Goal: Task Accomplishment & Management: Manage account settings

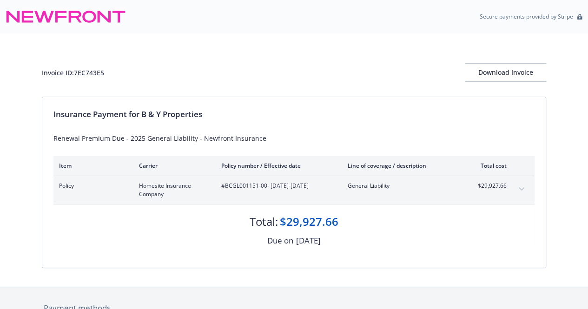
scroll to position [46, 0]
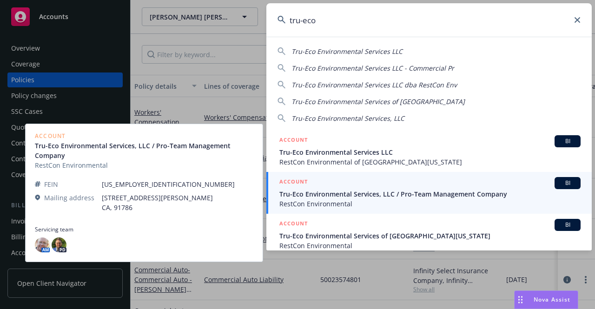
type input "tru-eco"
click at [366, 188] on div "ACCOUNT BI" at bounding box center [429, 183] width 301 height 12
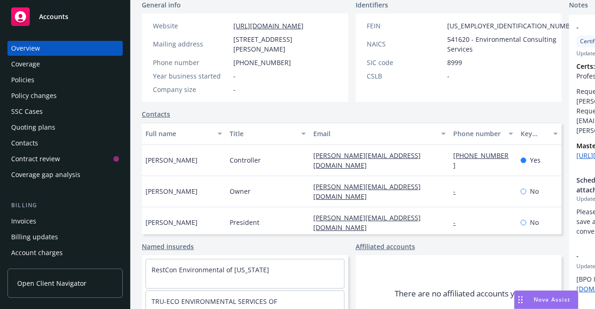
scroll to position [197, 0]
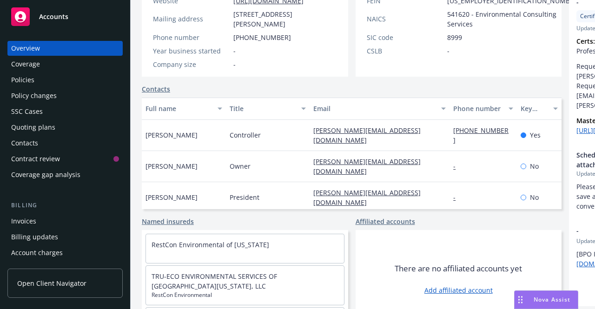
click at [48, 224] on div "Invoices" at bounding box center [65, 221] width 108 height 15
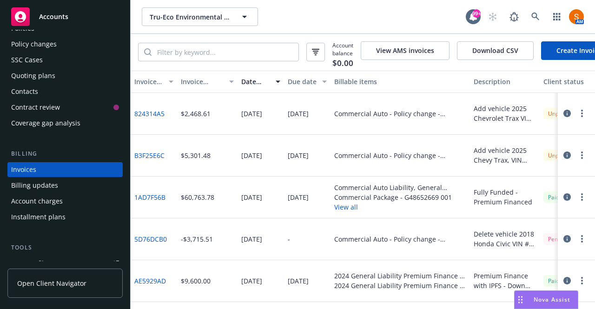
scroll to position [19, 0]
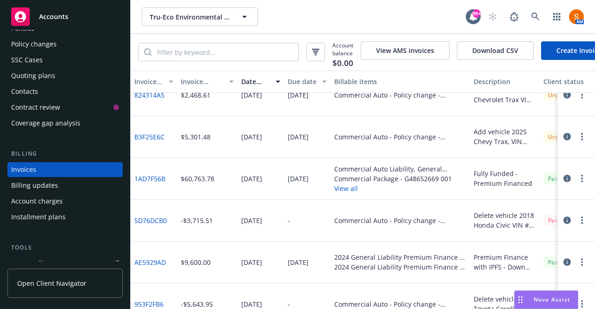
click at [155, 142] on link "B3F25E6C" at bounding box center [149, 137] width 30 height 10
click at [563, 140] on icon "button" at bounding box center [566, 136] width 7 height 7
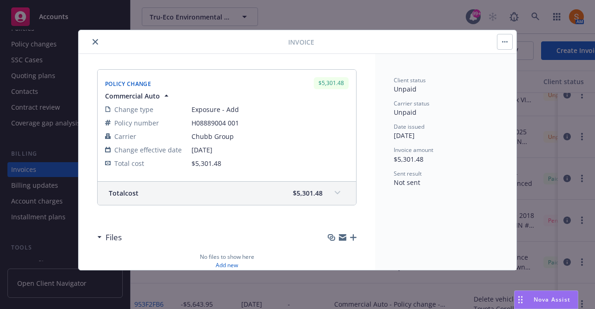
scroll to position [171, 0]
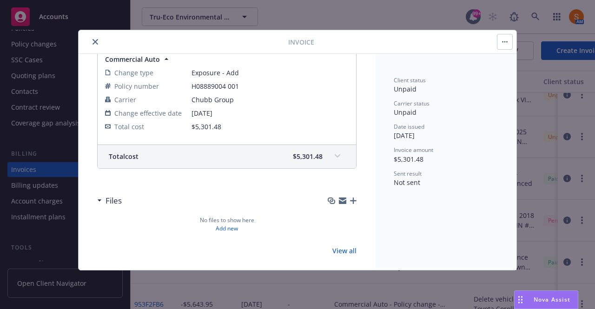
click at [95, 42] on icon "close" at bounding box center [95, 42] width 6 height 6
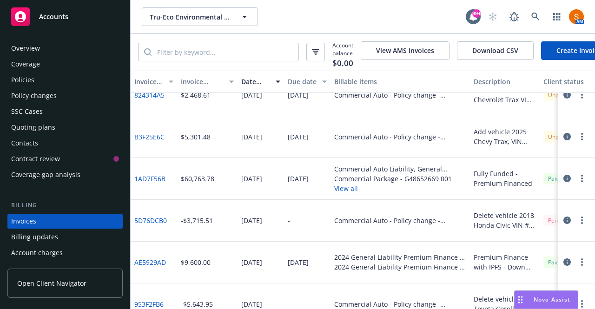
click at [39, 83] on div "Policies" at bounding box center [65, 79] width 108 height 15
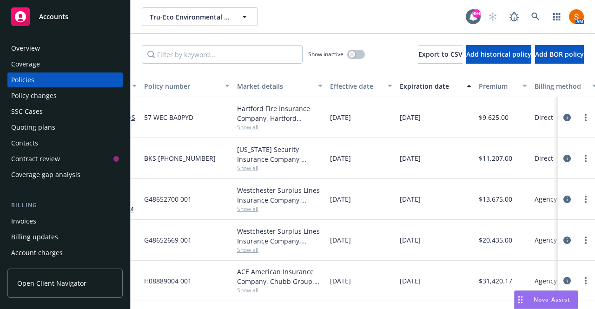
scroll to position [5, 20]
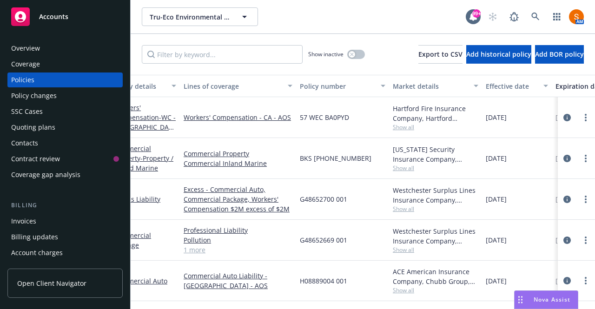
click at [46, 222] on div "Invoices" at bounding box center [65, 221] width 108 height 15
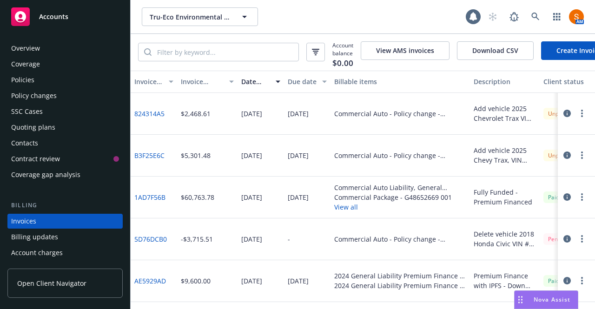
scroll to position [52, 0]
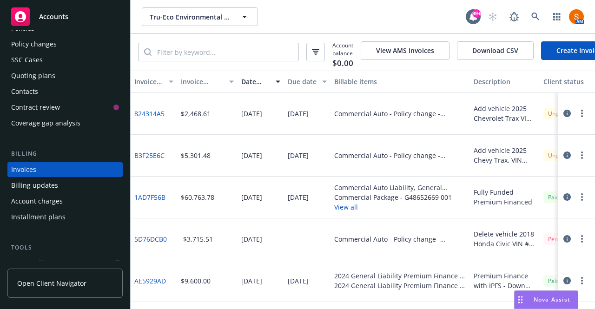
click at [563, 117] on icon "button" at bounding box center [566, 113] width 7 height 7
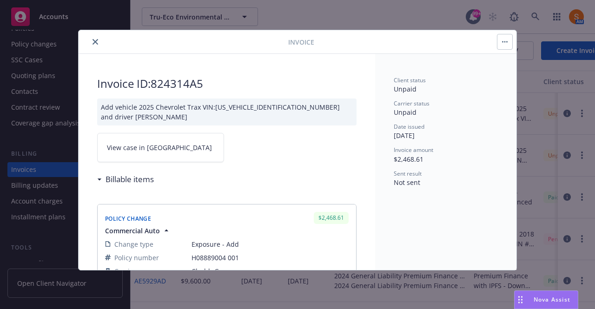
click at [241, 105] on div "Add vehicle 2025 Chevrolet Trax VIN:[US_VEHICLE_IDENTIFICATION_NUMBER] and driv…" at bounding box center [226, 112] width 259 height 27
click at [96, 43] on icon "close" at bounding box center [95, 42] width 6 height 6
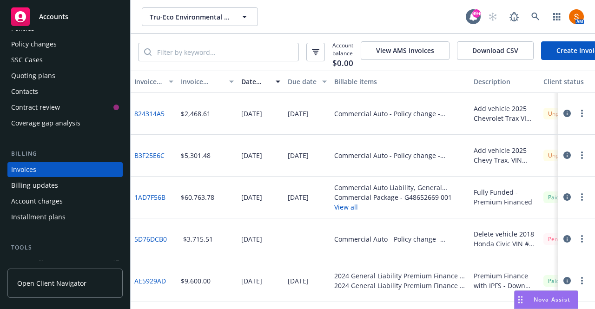
click at [563, 158] on icon "button" at bounding box center [566, 154] width 7 height 7
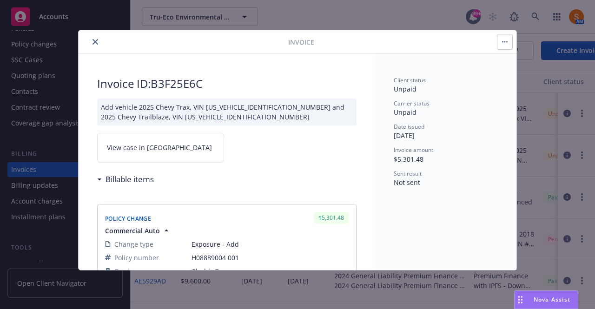
click at [256, 104] on div "Add vehicle 2025 Chevy Trax, VIN [US_VEHICLE_IDENTIFICATION_NUMBER] and 2025 Ch…" at bounding box center [226, 112] width 259 height 27
copy div "[US_VEHICLE_IDENTIFICATION_NUMBER]"
click at [93, 42] on icon "close" at bounding box center [95, 42] width 6 height 6
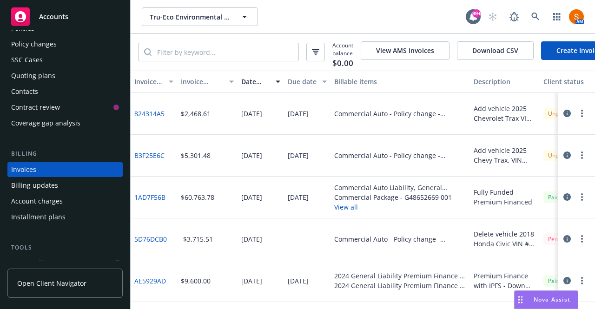
click at [563, 117] on icon "button" at bounding box center [566, 113] width 7 height 7
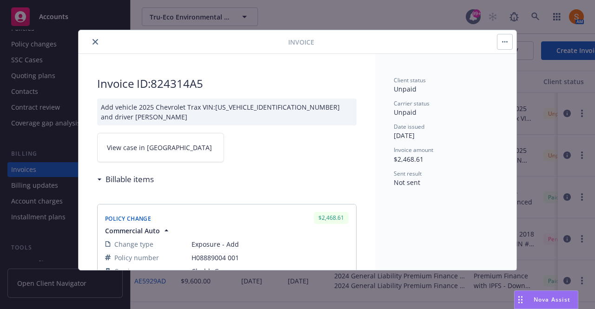
click at [256, 106] on div "Add vehicle 2025 Chevrolet Trax VIN:[US_VEHICLE_IDENTIFICATION_NUMBER] and driv…" at bounding box center [226, 112] width 259 height 27
copy div "[US_VEHICLE_IDENTIFICATION_NUMBER]"
click at [95, 41] on icon "close" at bounding box center [95, 42] width 6 height 6
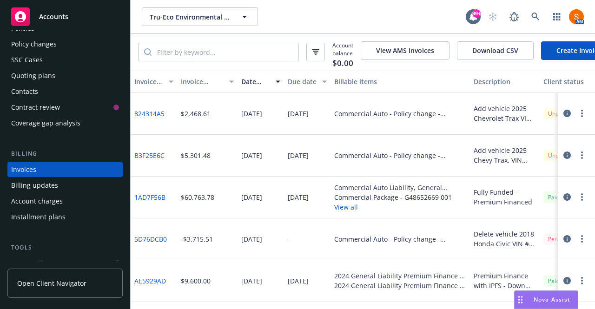
click at [578, 115] on button "button" at bounding box center [581, 113] width 11 height 11
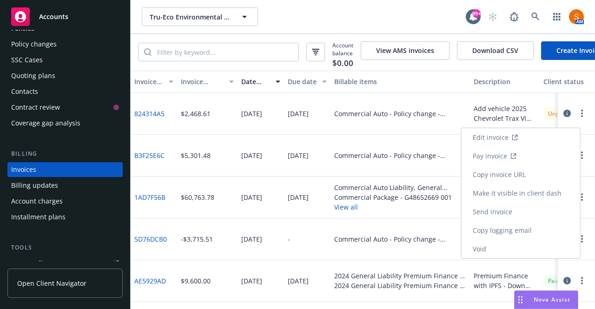
click at [533, 197] on link "Make it visible in client dash" at bounding box center [520, 193] width 118 height 19
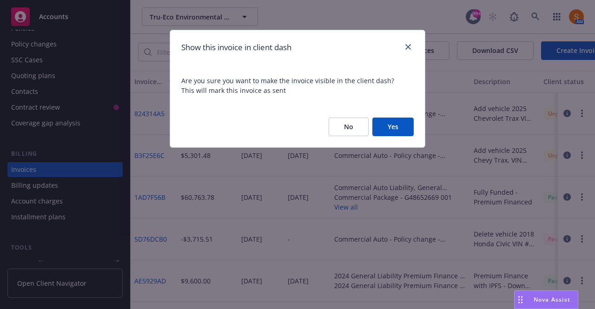
click at [401, 133] on button "Yes" at bounding box center [392, 127] width 41 height 19
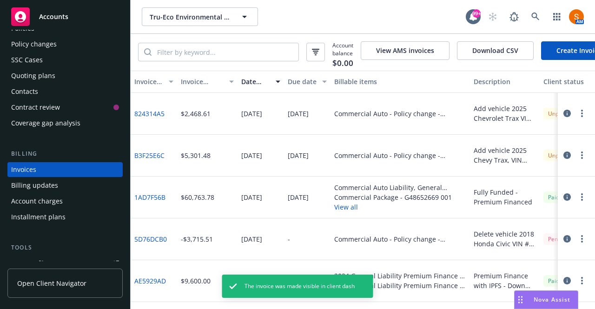
click at [581, 153] on circle "button" at bounding box center [582, 152] width 2 height 2
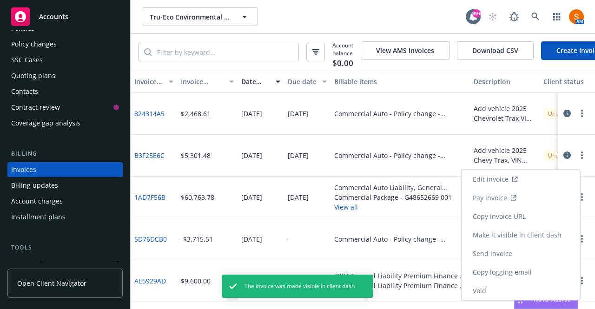
click at [527, 235] on link "Make it visible in client dash" at bounding box center [520, 235] width 118 height 19
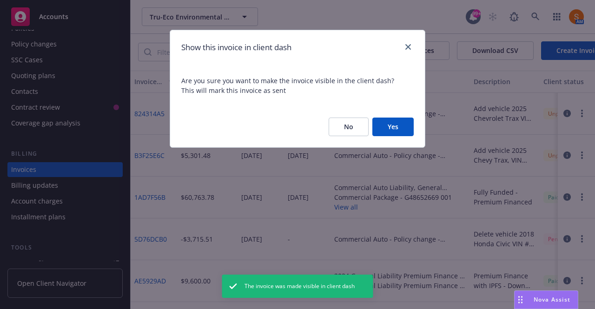
click at [406, 132] on button "Yes" at bounding box center [392, 127] width 41 height 19
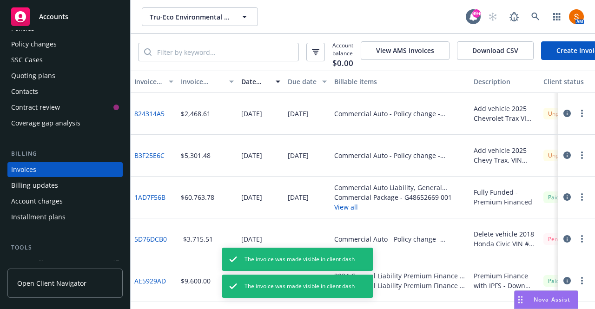
click at [570, 119] on div at bounding box center [574, 113] width 26 height 11
click at [576, 119] on button "button" at bounding box center [581, 113] width 11 height 11
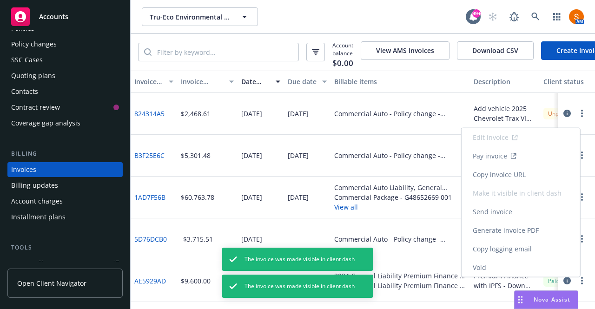
click at [517, 177] on link "Copy invoice URL" at bounding box center [520, 174] width 118 height 19
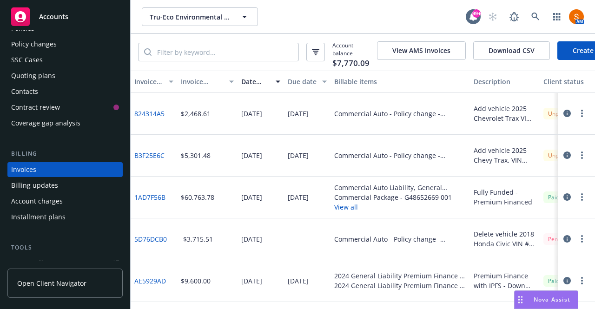
click at [581, 158] on icon "button" at bounding box center [582, 154] width 2 height 7
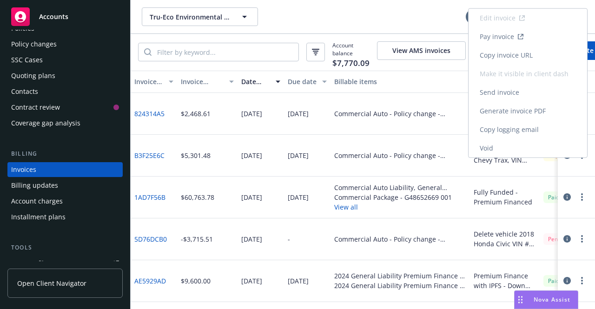
click at [532, 48] on link "Copy invoice URL" at bounding box center [527, 55] width 118 height 19
